Goal: Information Seeking & Learning: Learn about a topic

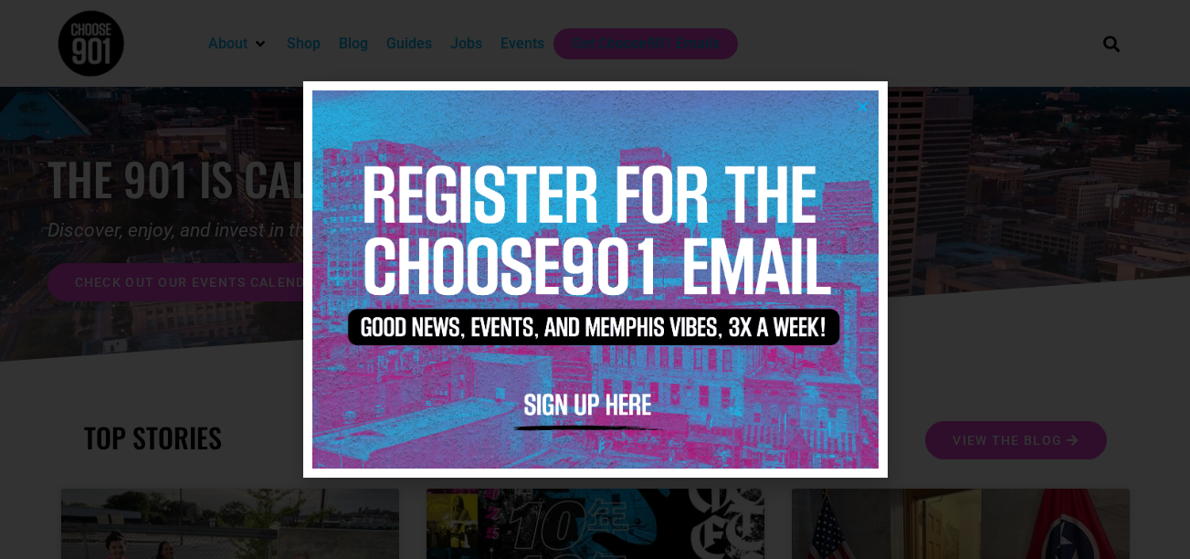
click at [862, 98] on img at bounding box center [595, 278] width 566 height 377
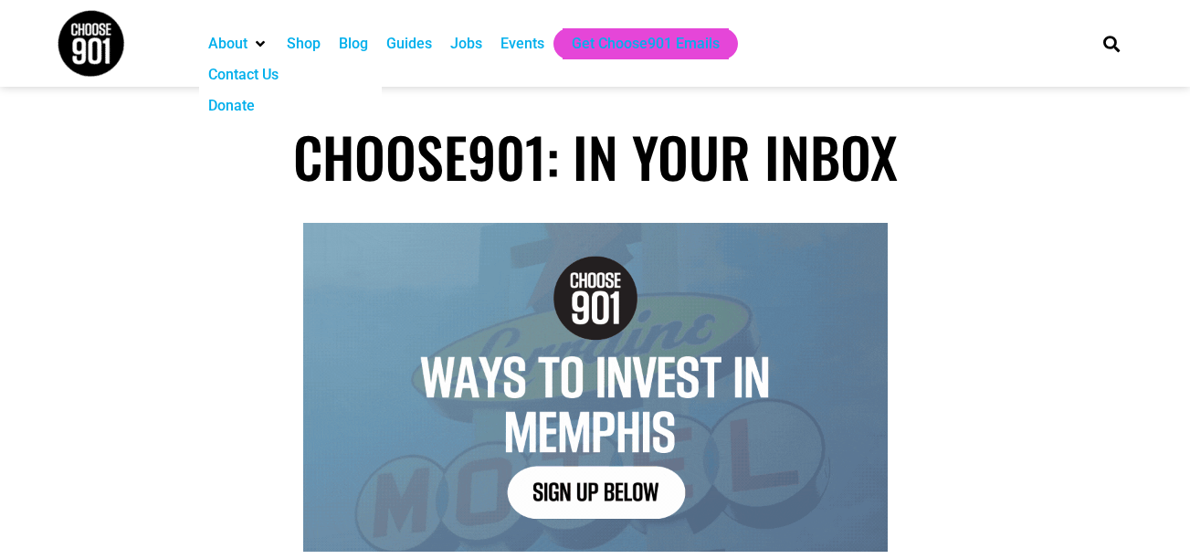
click at [110, 32] on img at bounding box center [91, 43] width 68 height 68
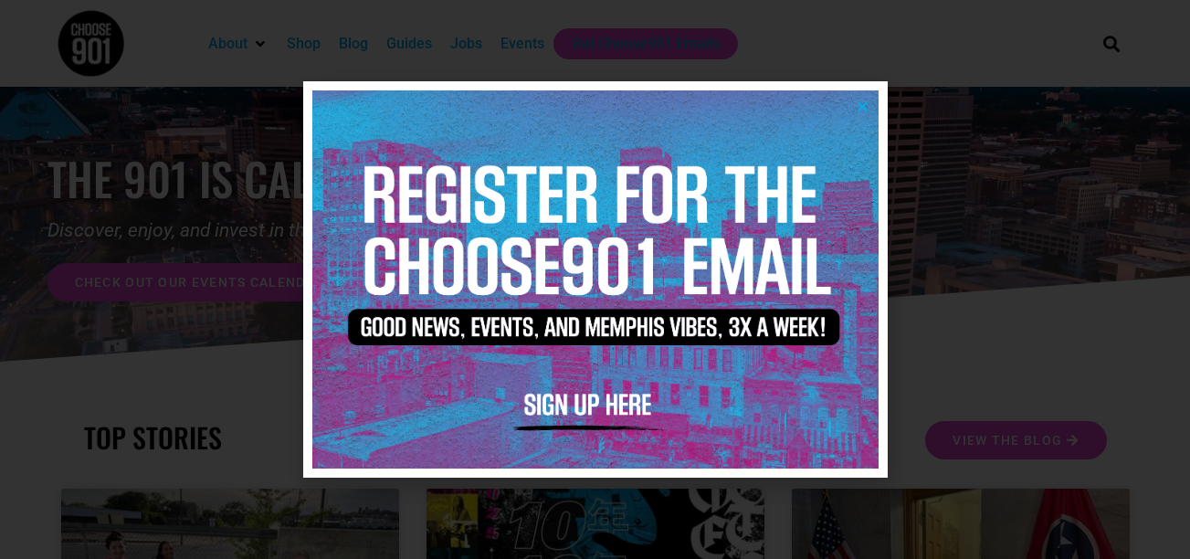
click at [862, 97] on img at bounding box center [595, 278] width 566 height 377
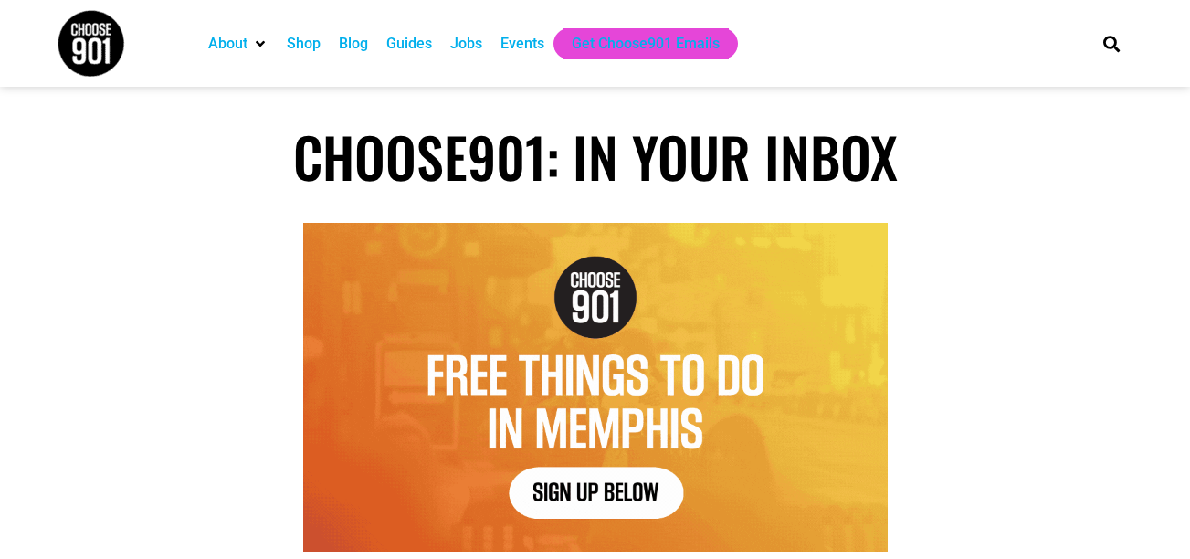
click at [119, 48] on img at bounding box center [91, 43] width 68 height 68
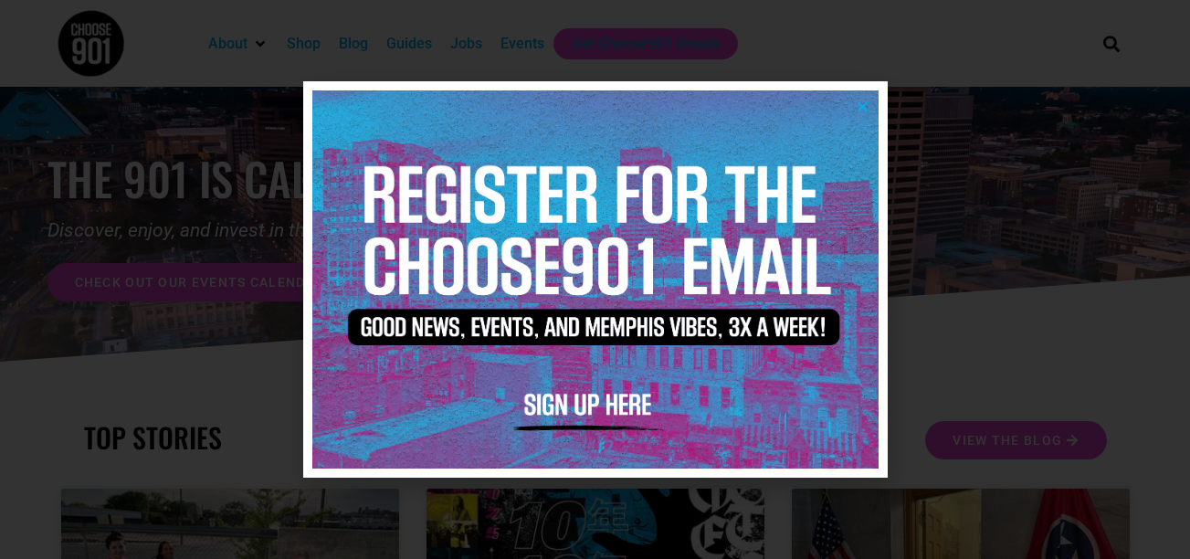
click at [1062, 219] on div at bounding box center [595, 279] width 1190 height 559
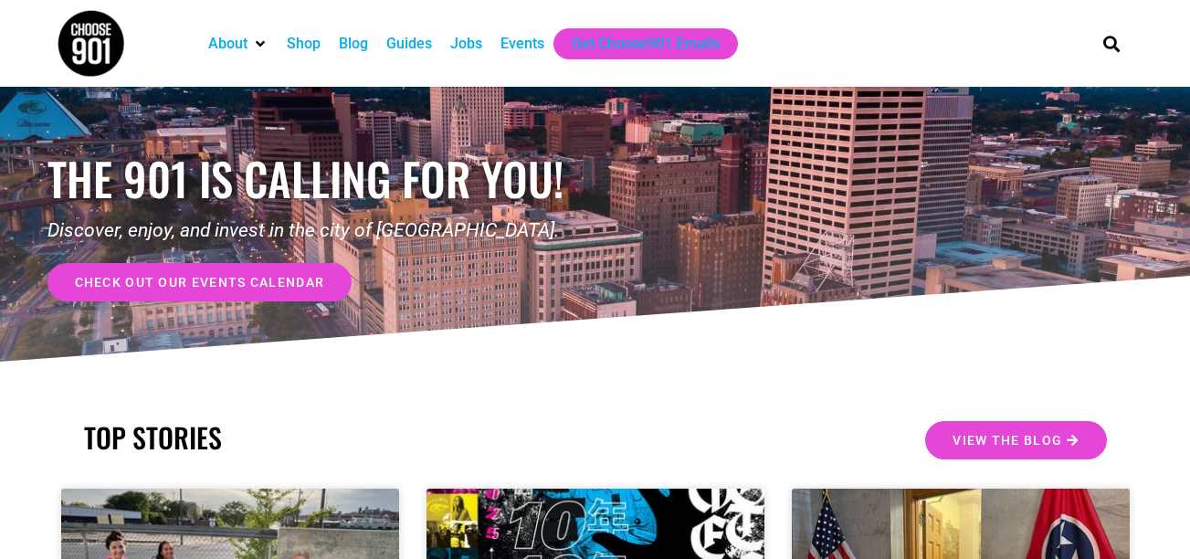
click at [473, 43] on div "Jobs" at bounding box center [466, 44] width 32 height 22
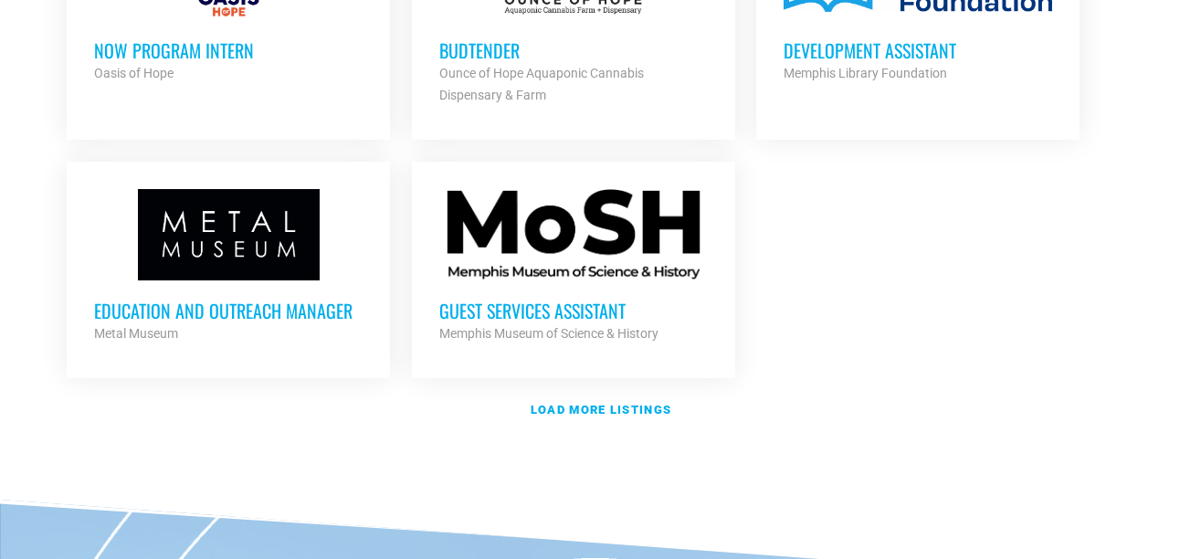
scroll to position [2220, 0]
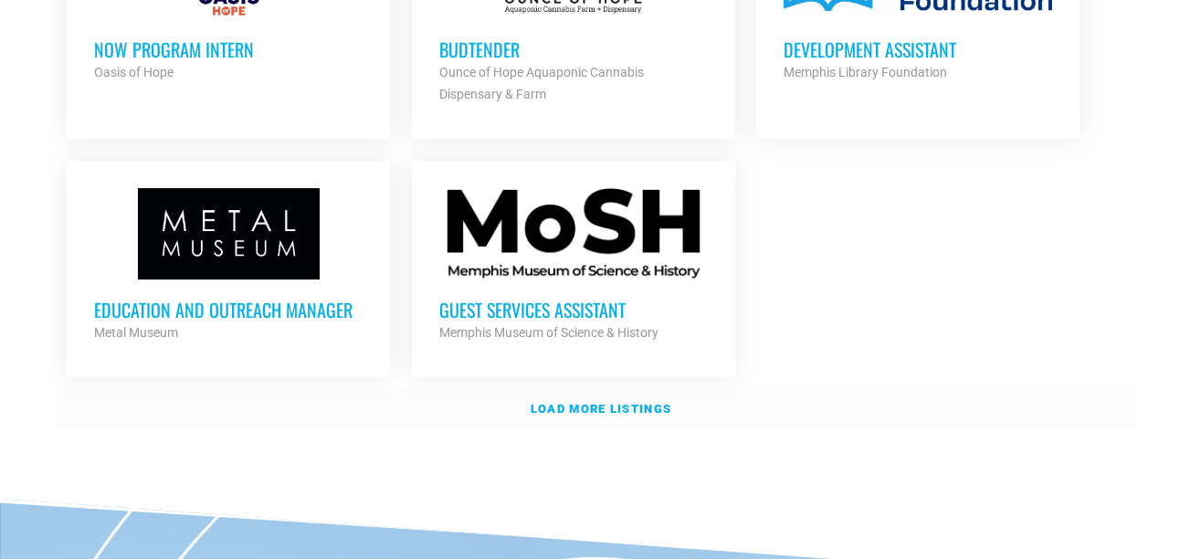
click at [609, 389] on link "Load more listings" at bounding box center [596, 409] width 1078 height 42
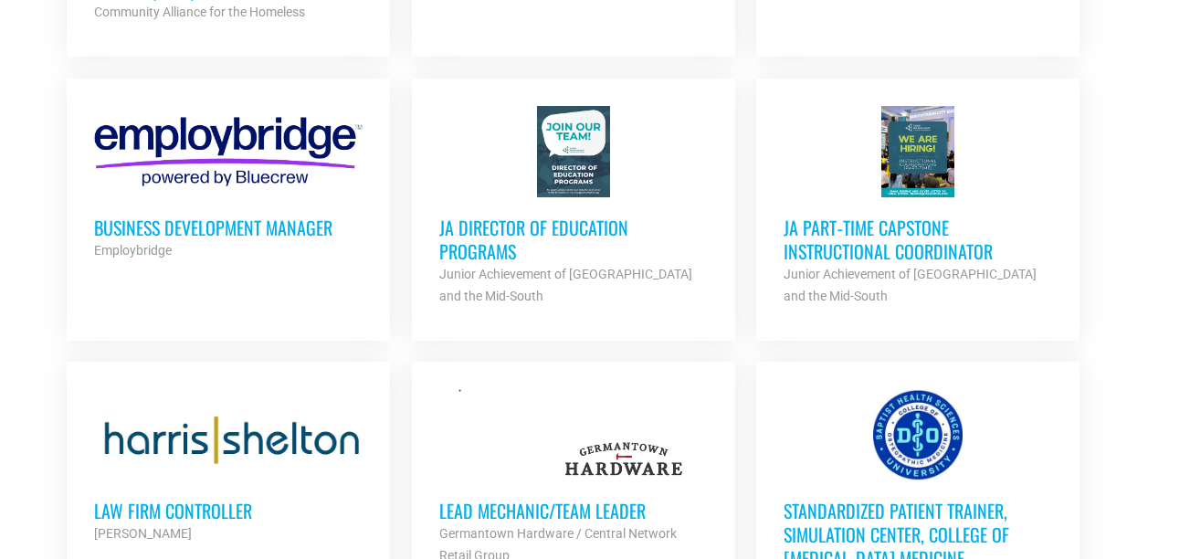
scroll to position [2859, 0]
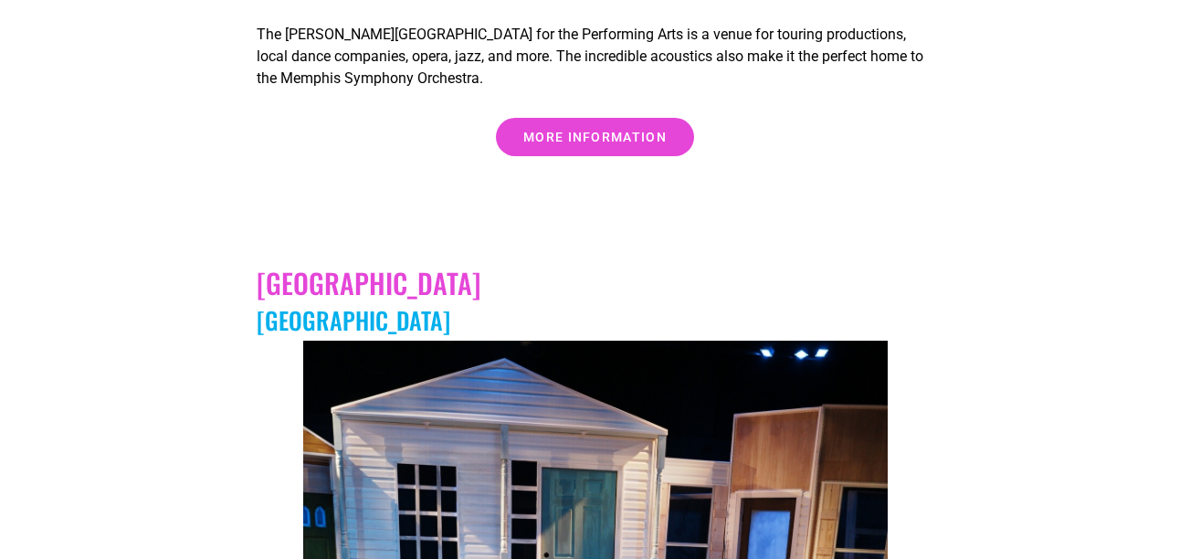
scroll to position [2017, 0]
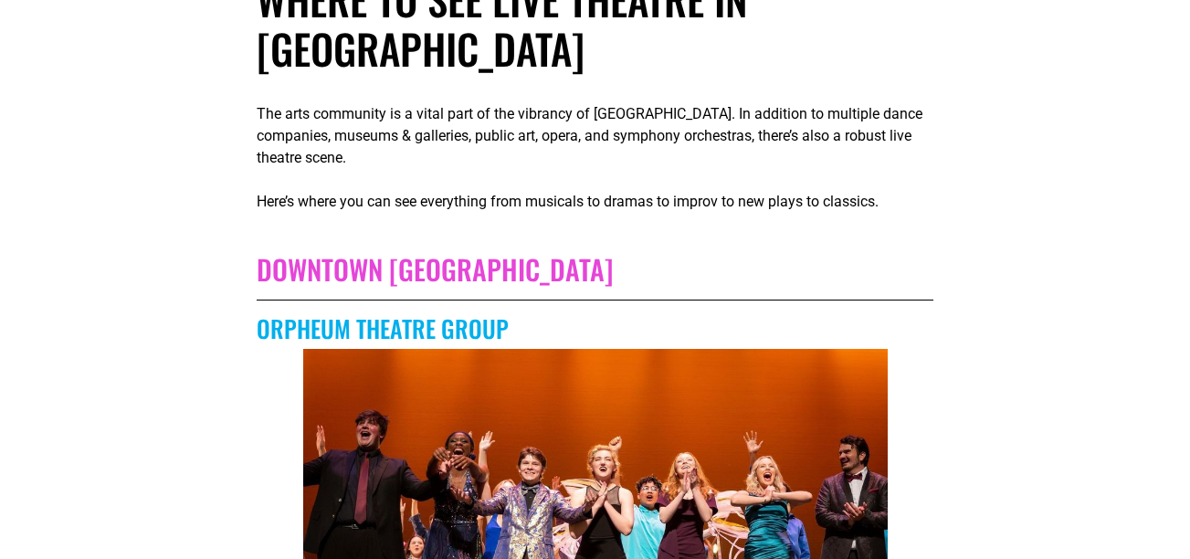
scroll to position [412, 0]
